Goal: Task Accomplishment & Management: Manage account settings

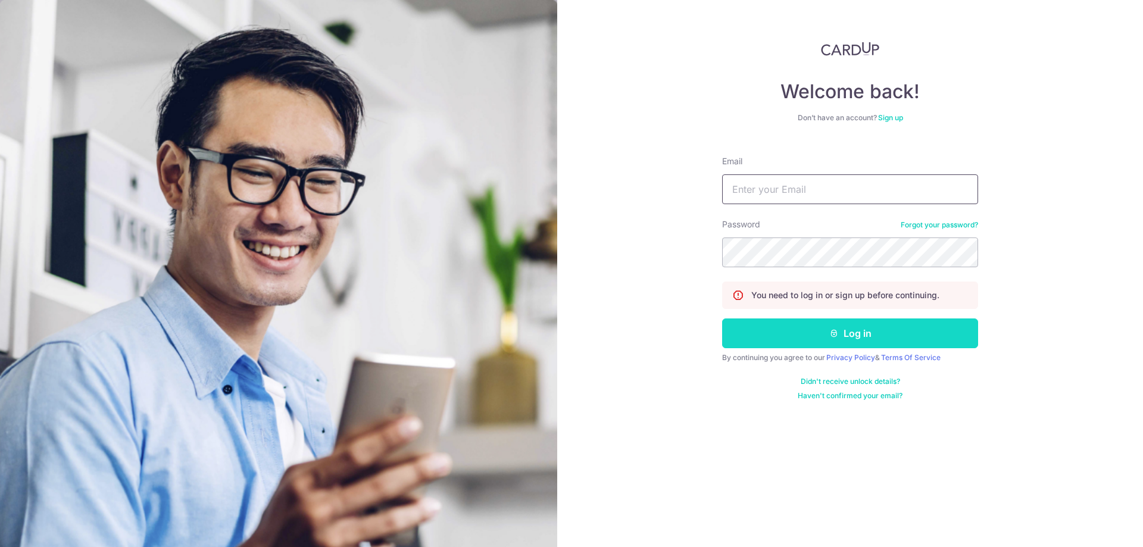
type input "[EMAIL_ADDRESS][DOMAIN_NAME]"
click at [783, 328] on button "Log in" at bounding box center [850, 333] width 256 height 30
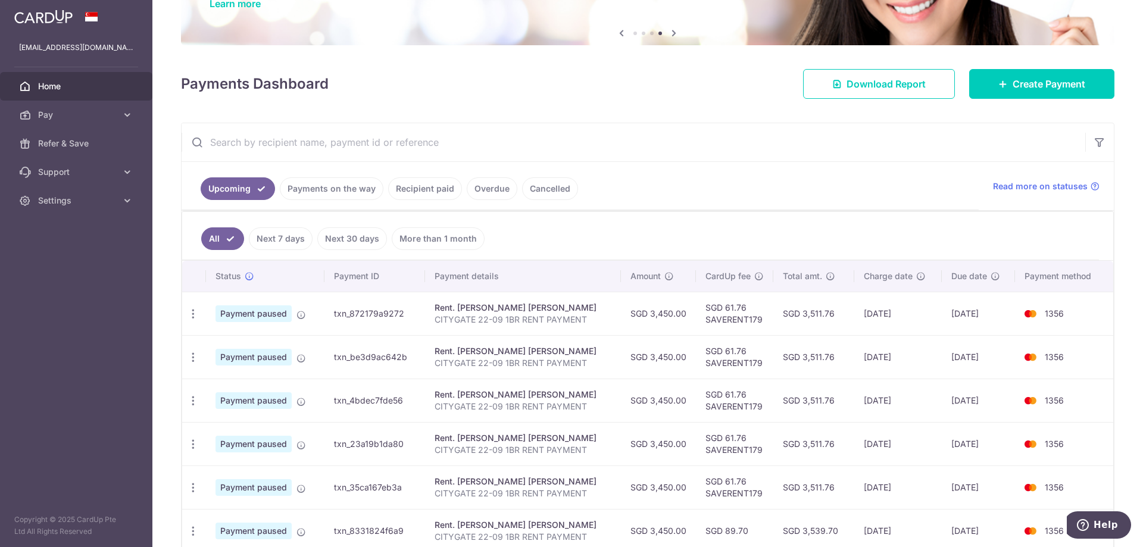
scroll to position [119, 0]
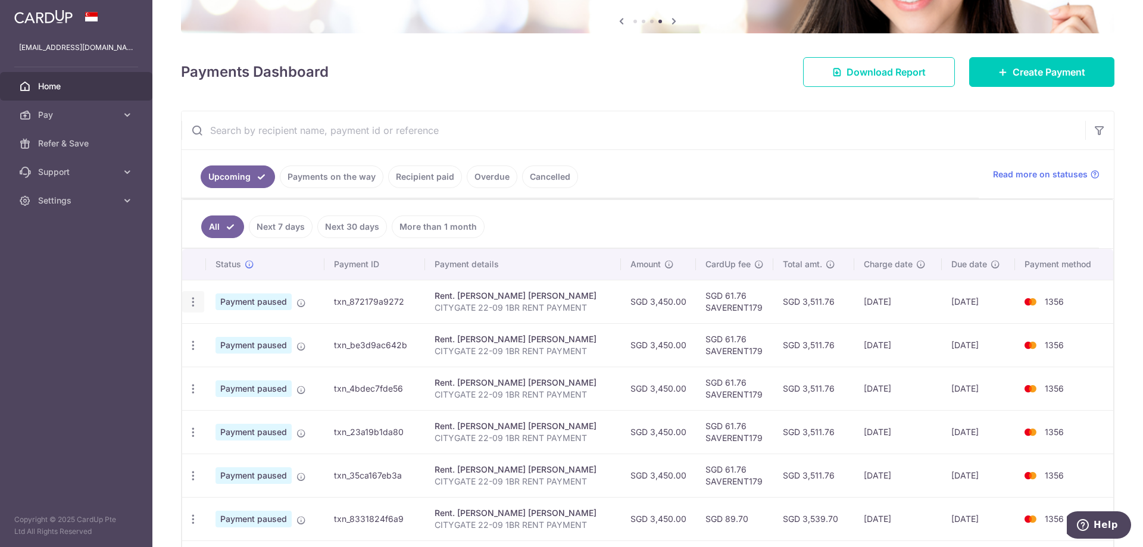
click at [195, 302] on icon "button" at bounding box center [193, 302] width 12 height 12
click at [240, 337] on span "Update payment" at bounding box center [256, 334] width 81 height 14
radio input "true"
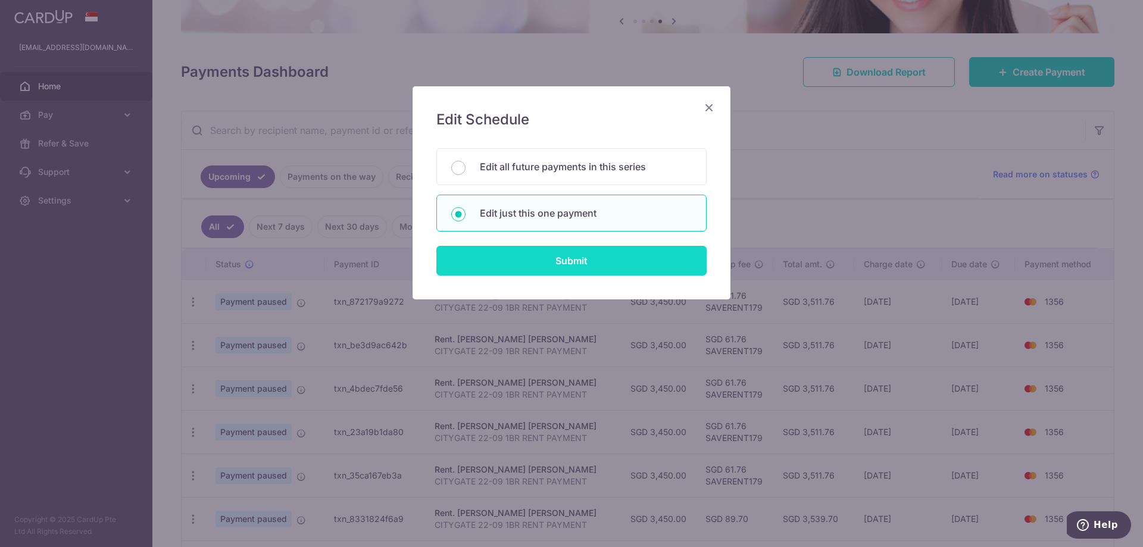
click at [524, 265] on input "Submit" at bounding box center [571, 261] width 270 height 30
radio input "true"
type input "3,450.00"
type input "[DATE]"
type input "CITYGATE 22-09 1BR RENT PAYMENT"
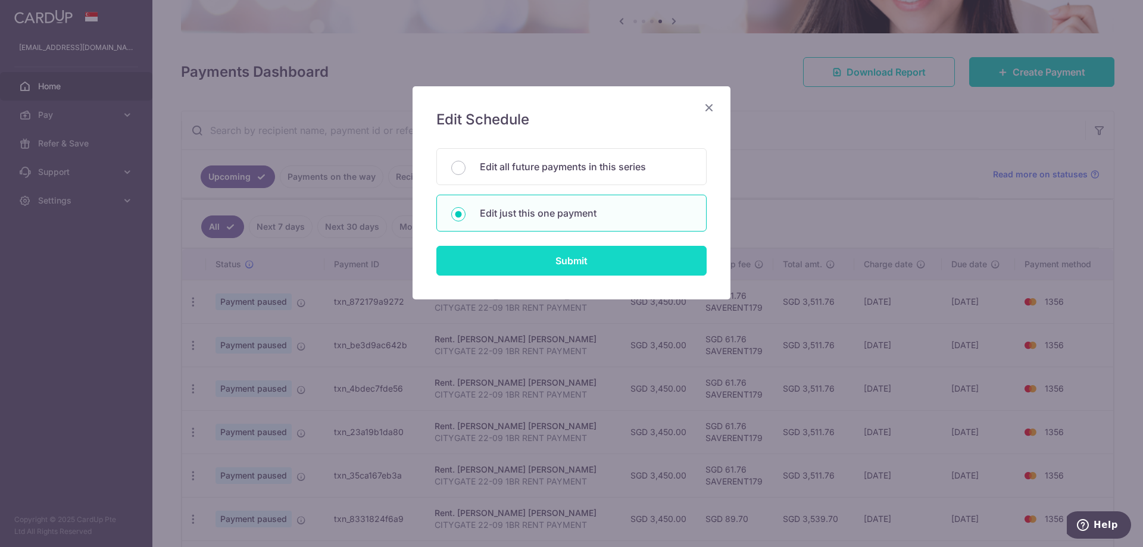
type input "SAVERENT179"
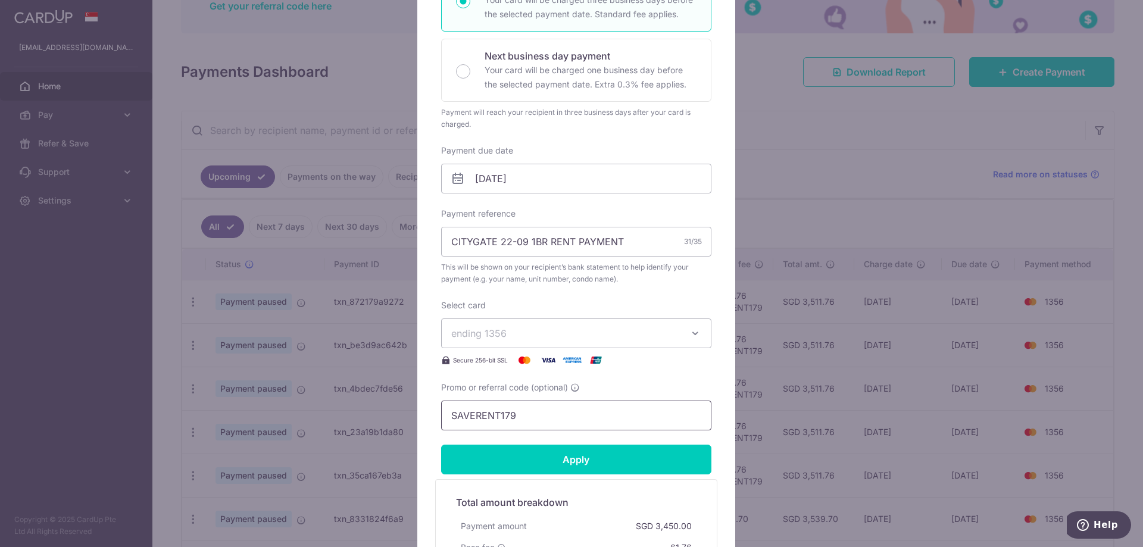
scroll to position [0, 0]
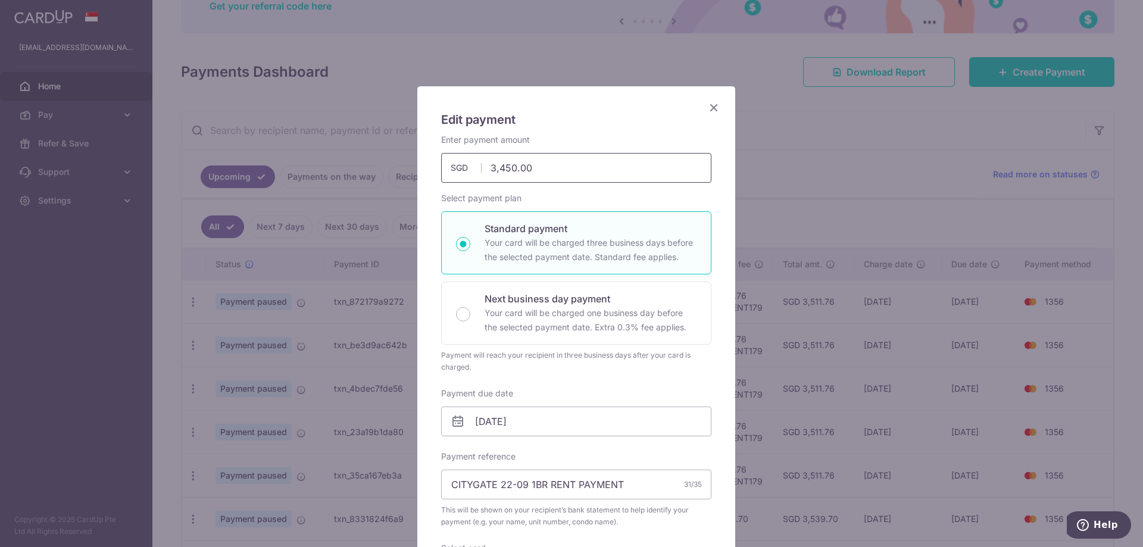
click at [375, 158] on div "Edit payment By clicking apply, you will make changes to all payments to [PERSO…" at bounding box center [571, 273] width 1143 height 547
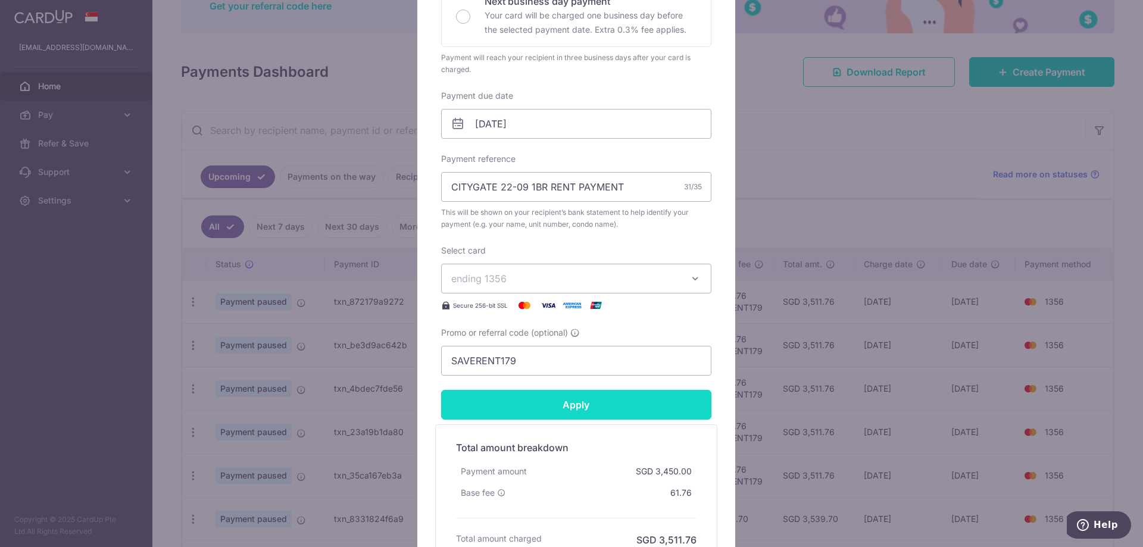
type input "3,100.00"
click at [626, 408] on input "Apply" at bounding box center [576, 405] width 270 height 30
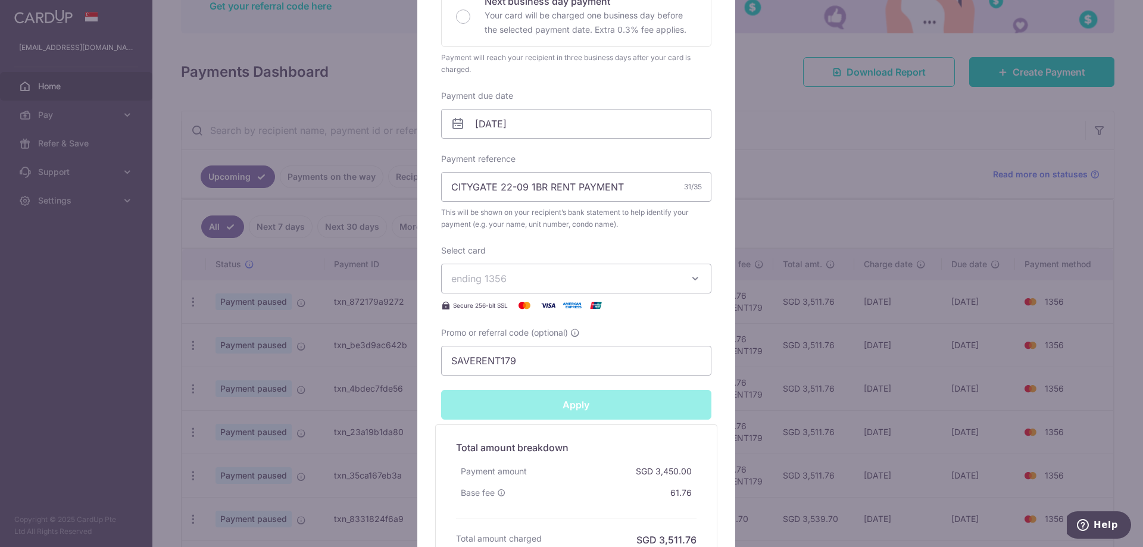
type input "Successfully Applied"
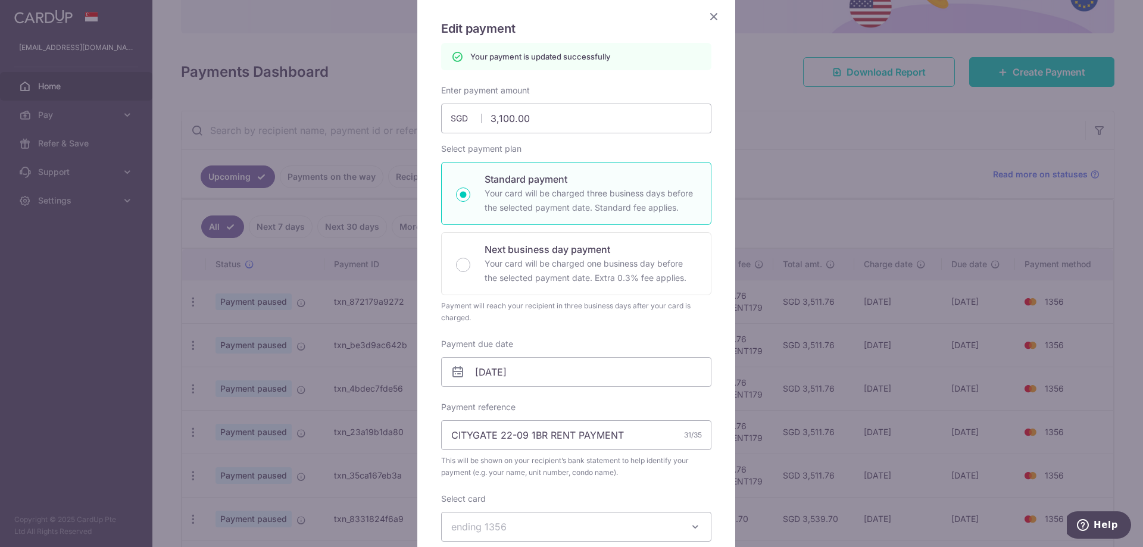
scroll to position [42, 0]
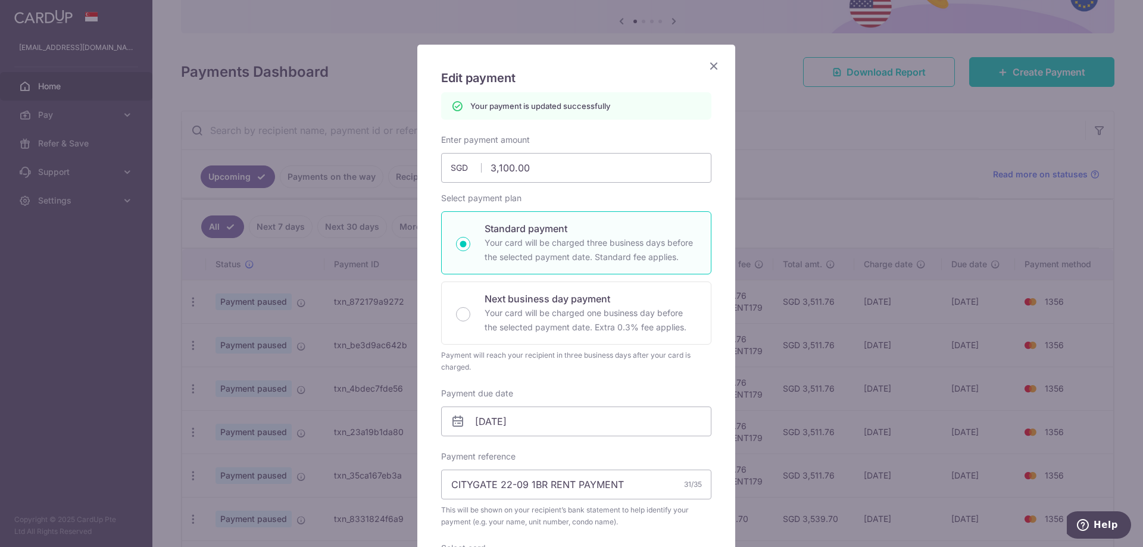
click at [713, 64] on icon "Close" at bounding box center [713, 65] width 14 height 15
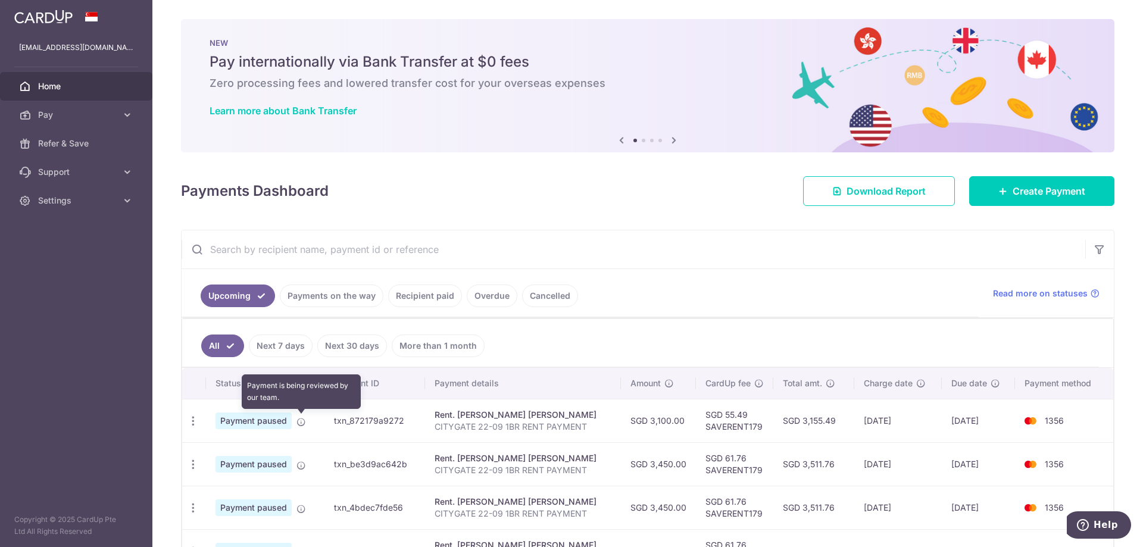
click at [300, 419] on icon at bounding box center [301, 422] width 10 height 10
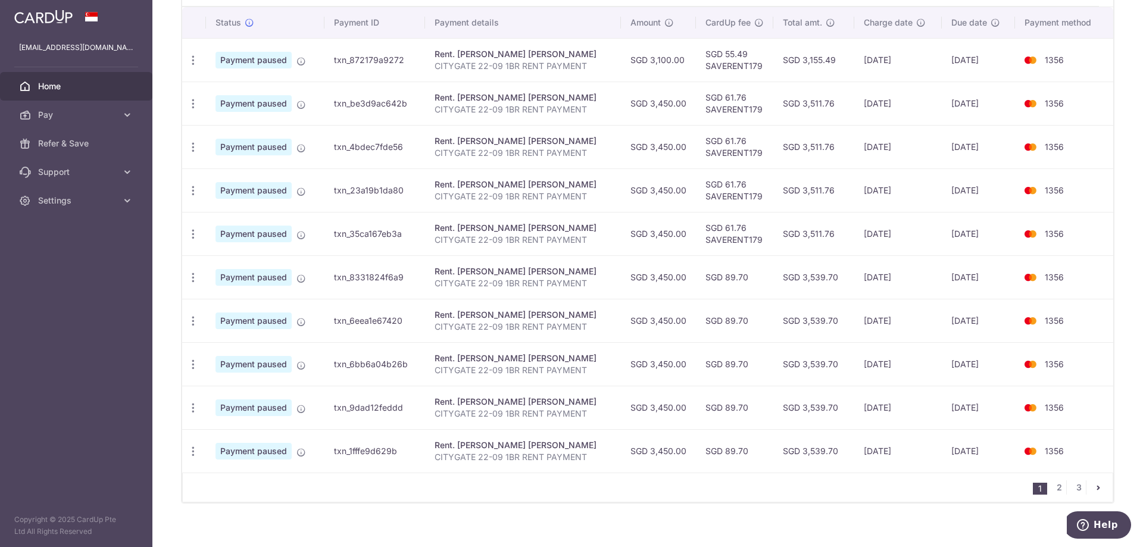
scroll to position [373, 0]
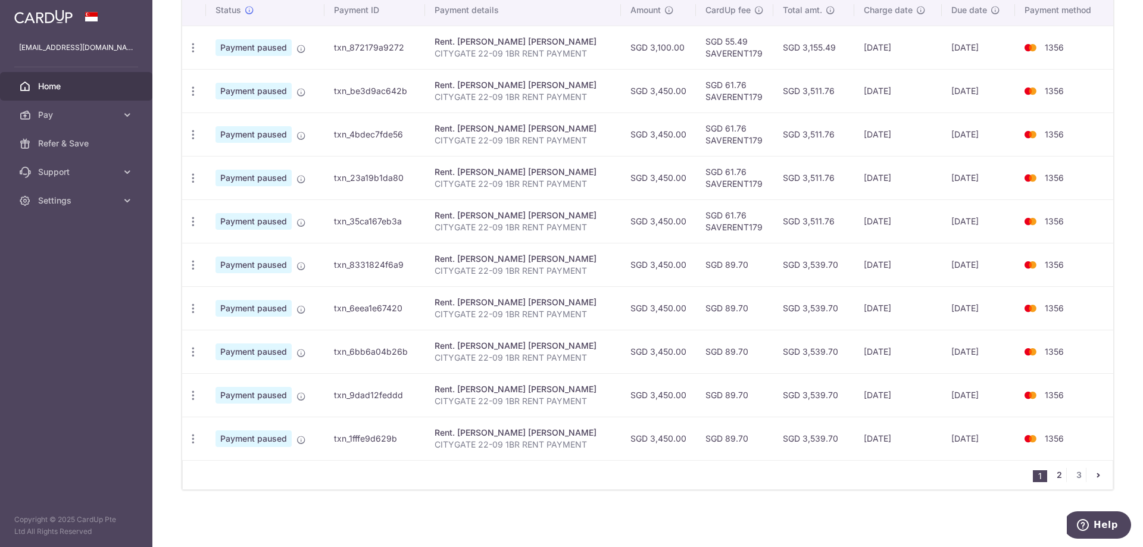
click at [1051, 475] on link "2" at bounding box center [1058, 475] width 14 height 14
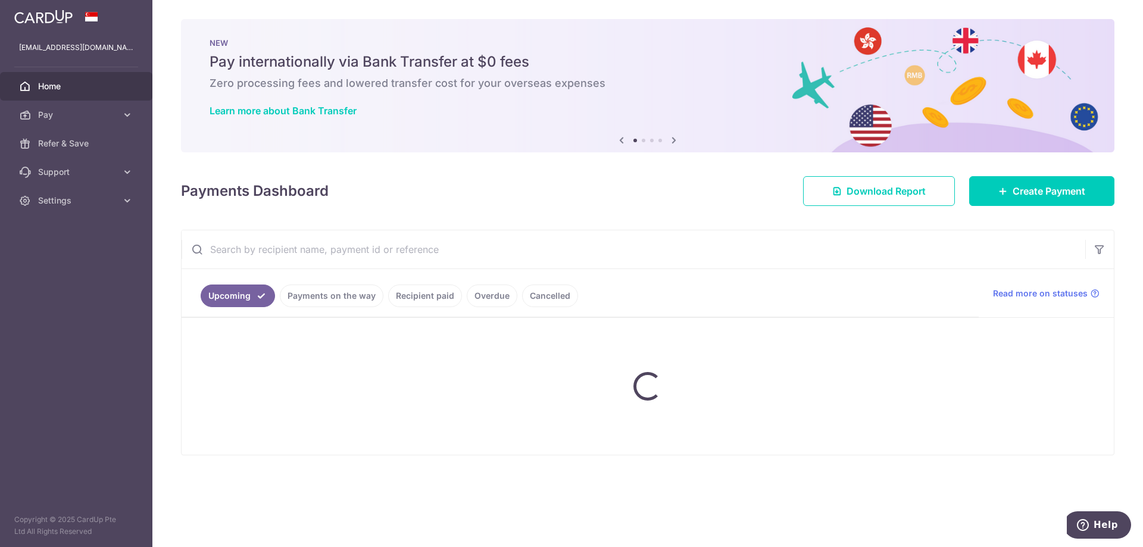
scroll to position [0, 0]
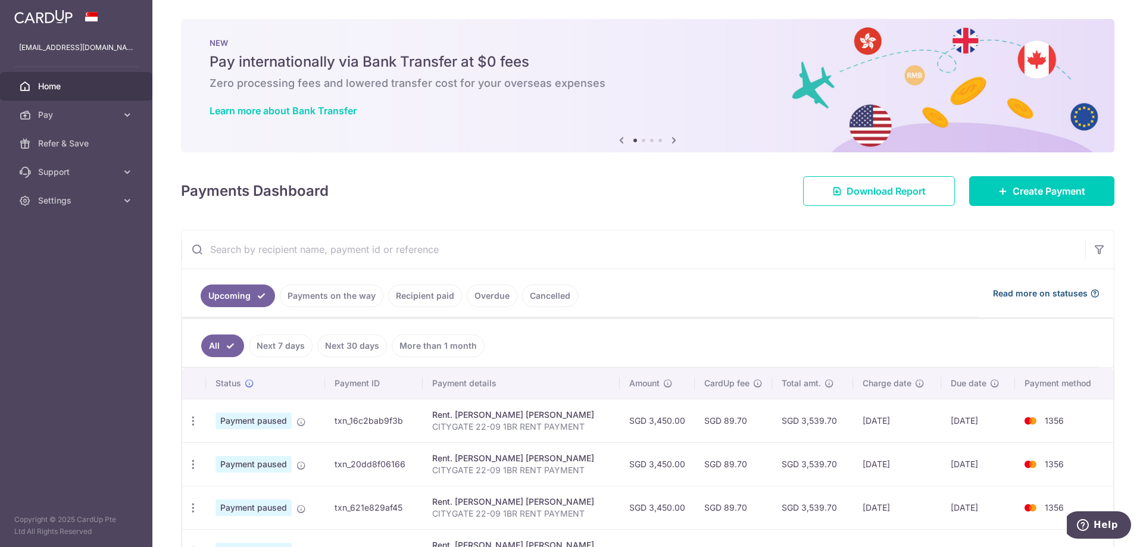
click at [1068, 296] on span "Read more on statuses" at bounding box center [1040, 293] width 95 height 12
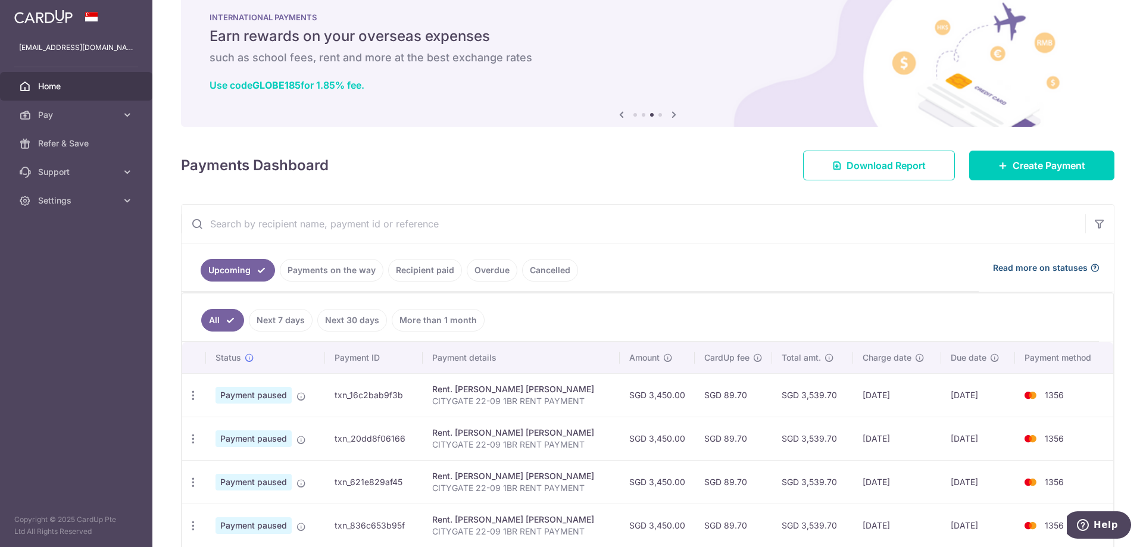
scroll to position [60, 0]
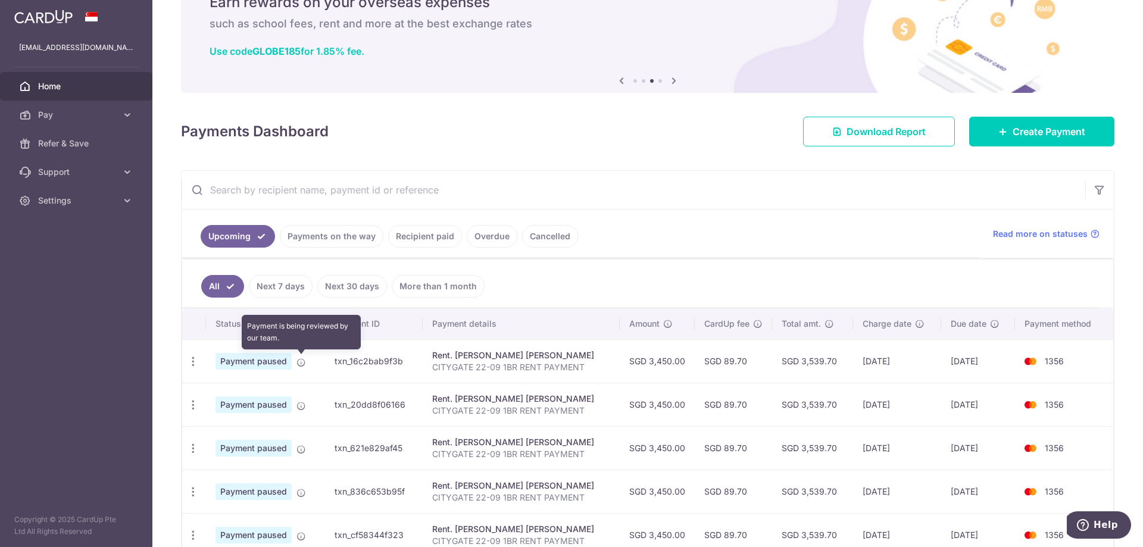
click at [301, 362] on icon at bounding box center [301, 363] width 10 height 10
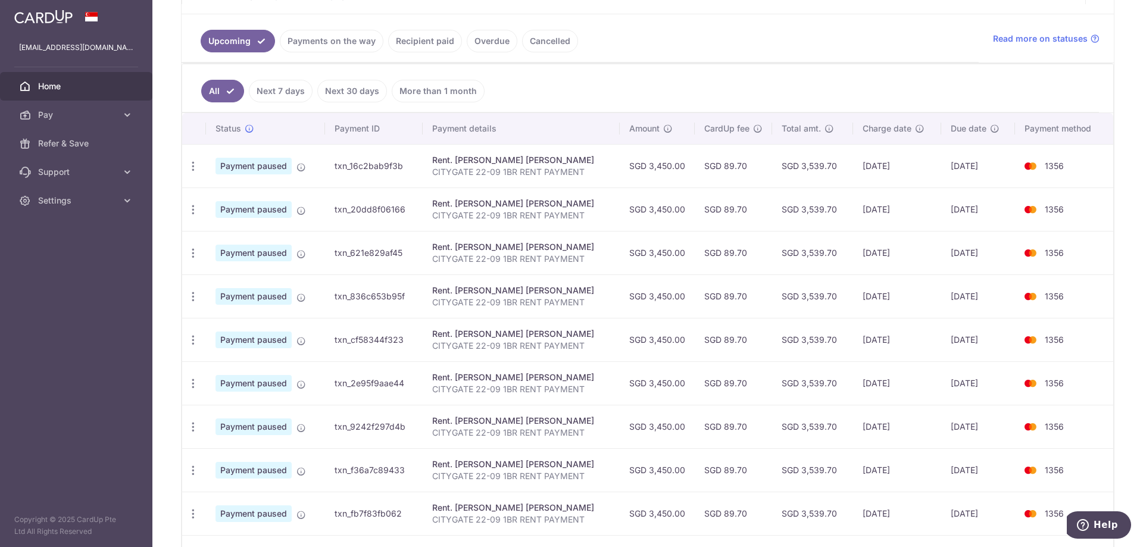
scroll to position [298, 0]
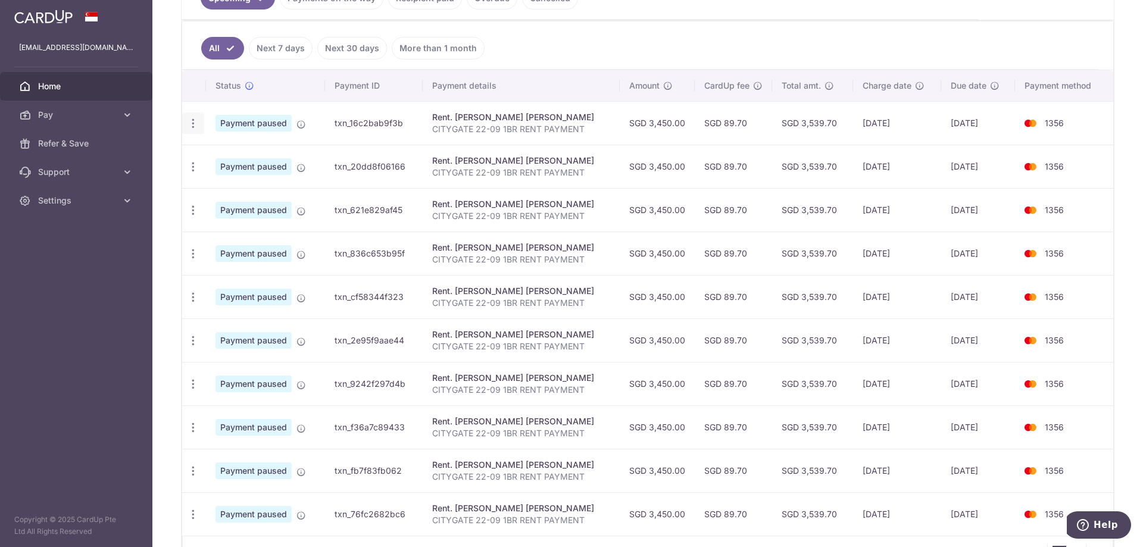
click at [193, 120] on icon "button" at bounding box center [193, 123] width 12 height 12
click at [204, 152] on icon at bounding box center [199, 156] width 14 height 14
radio input "true"
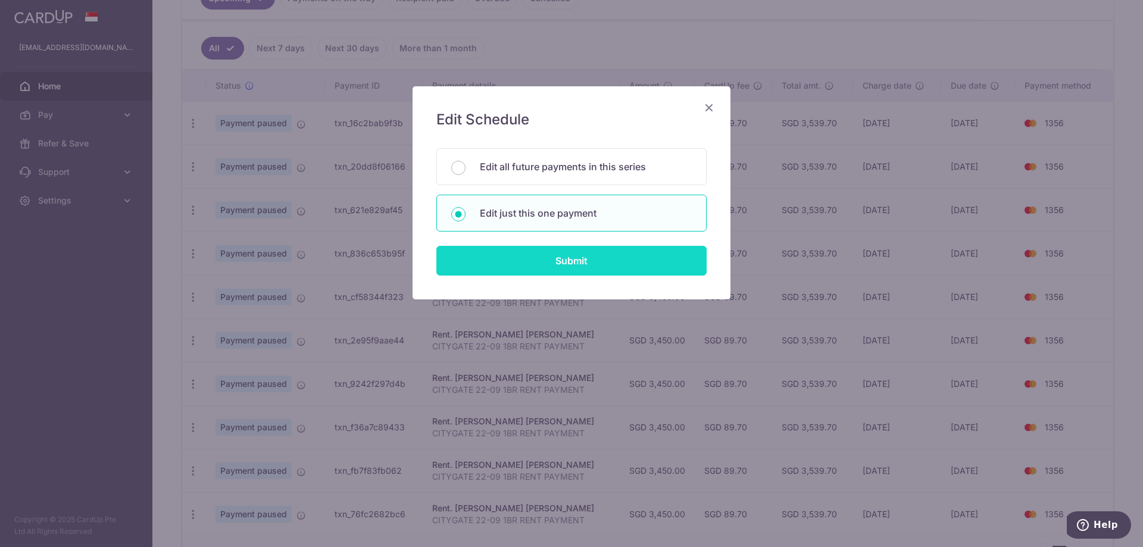
click at [566, 254] on input "Submit" at bounding box center [571, 261] width 270 height 30
radio input "true"
type input "3,450.00"
type input "30/07/2026"
type input "CITYGATE 22-09 1BR RENT PAYMENT"
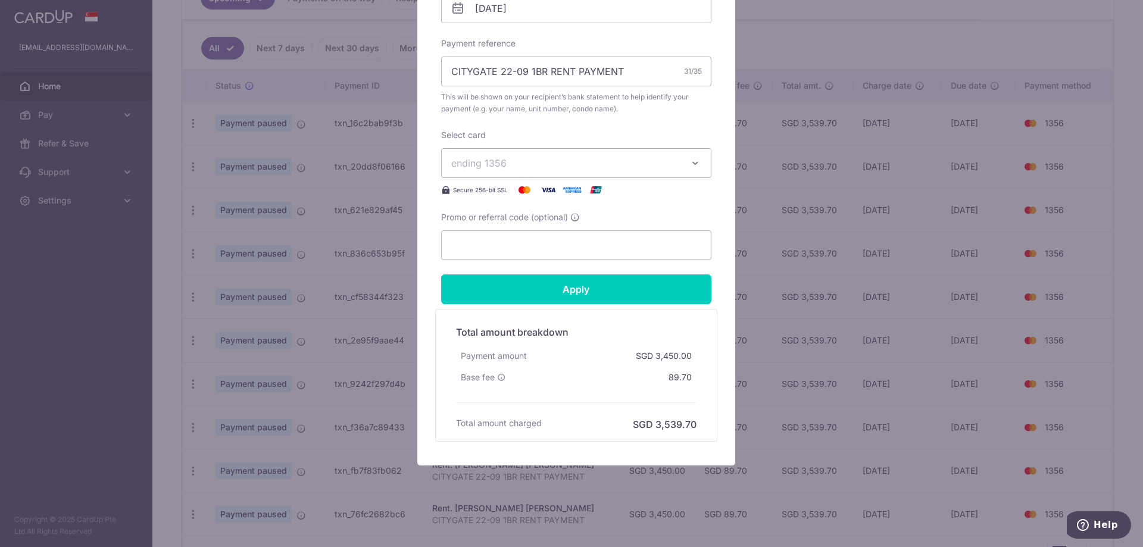
scroll to position [418, 0]
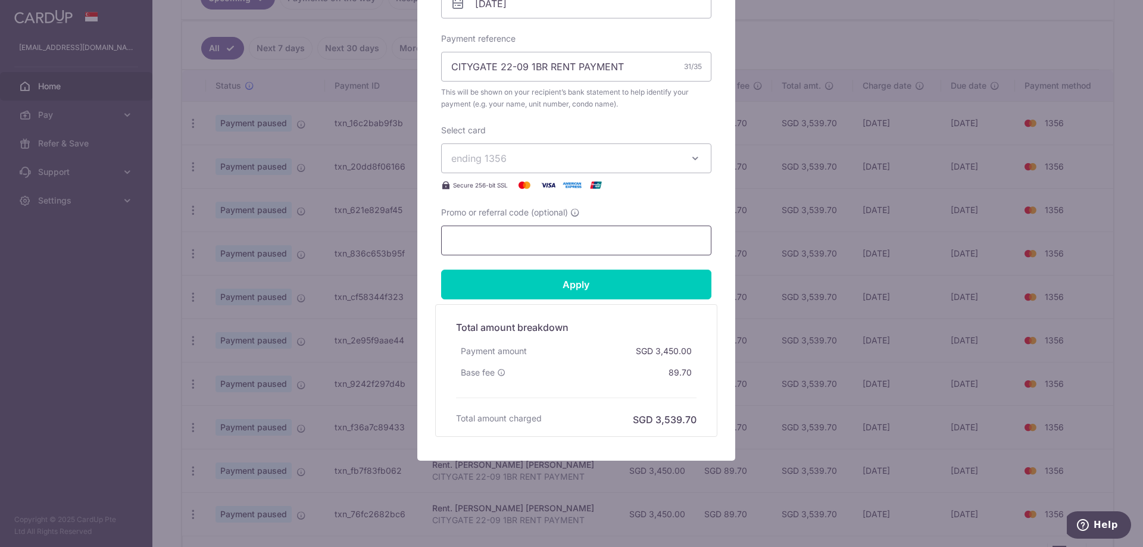
click at [661, 245] on input "Promo or referral code (optional)" at bounding box center [576, 241] width 270 height 30
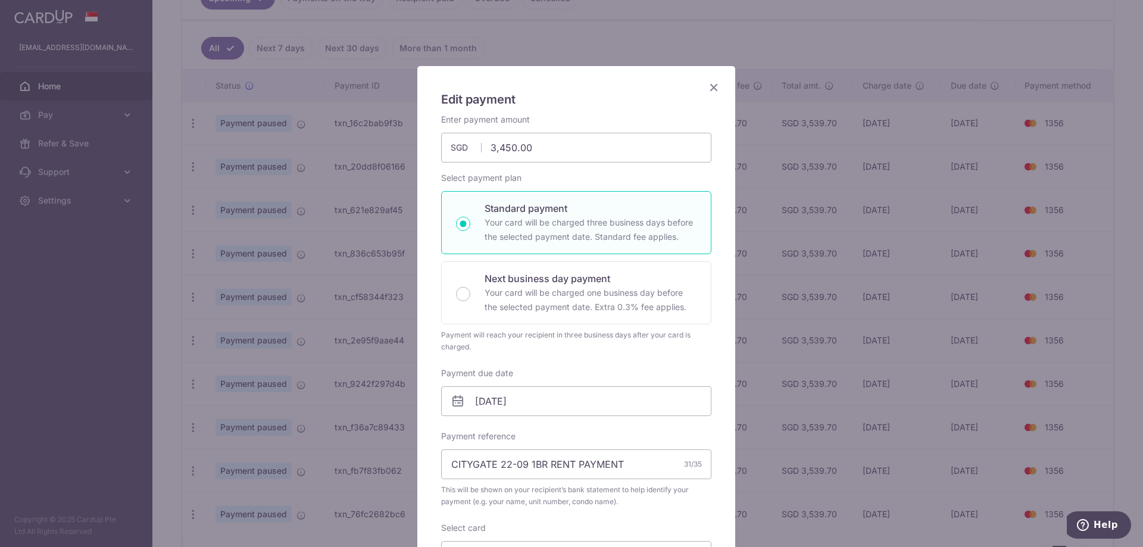
scroll to position [0, 0]
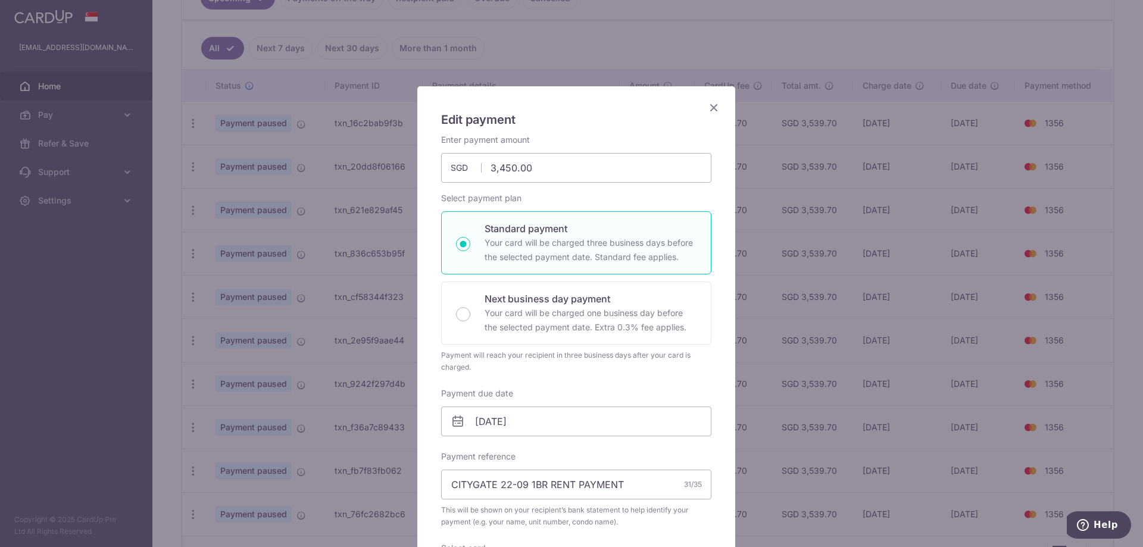
click at [708, 108] on icon "Close" at bounding box center [713, 107] width 14 height 15
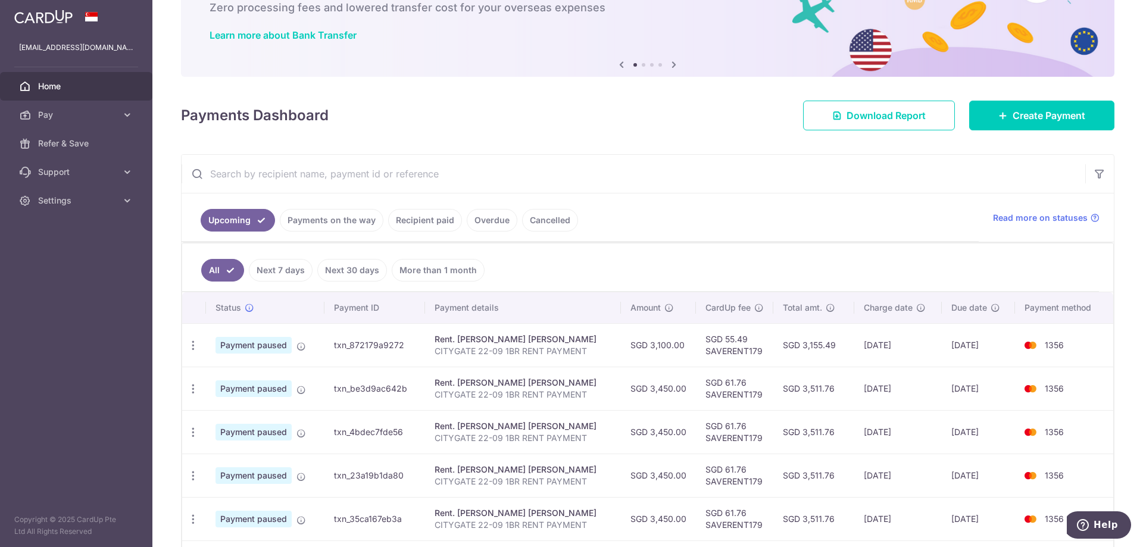
scroll to position [119, 0]
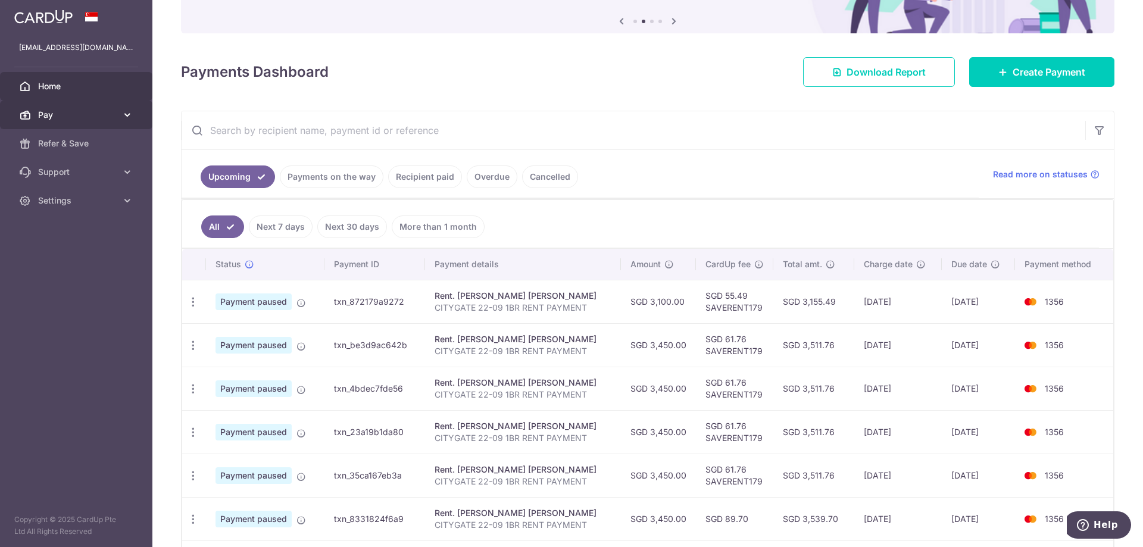
click at [114, 115] on span "Pay" at bounding box center [77, 115] width 79 height 12
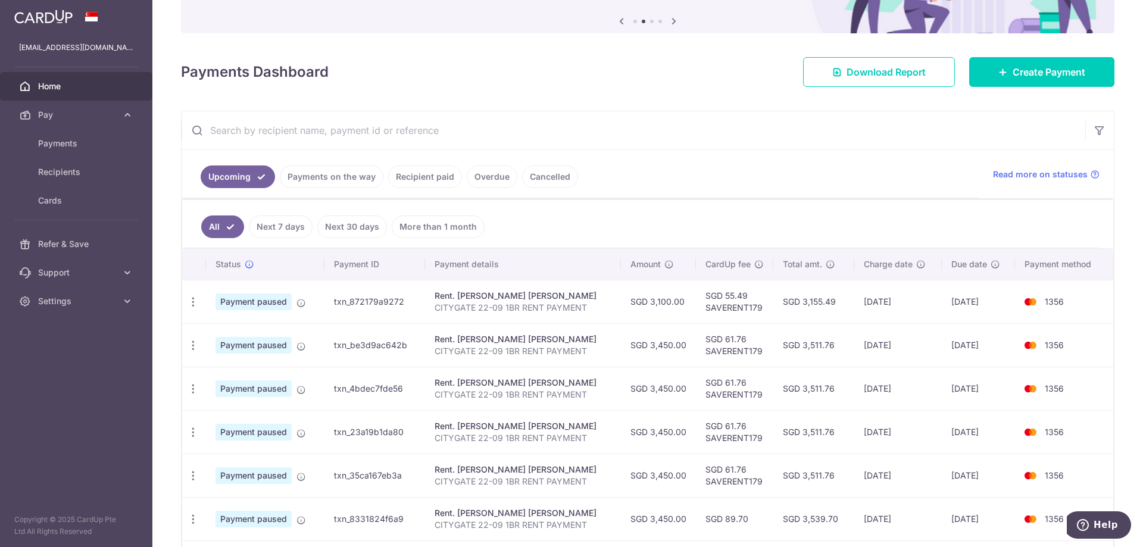
click at [637, 98] on div "× Pause Schedule Pause all future payments in this series Pause just this one p…" at bounding box center [647, 273] width 990 height 547
